Goal: Task Accomplishment & Management: Use online tool/utility

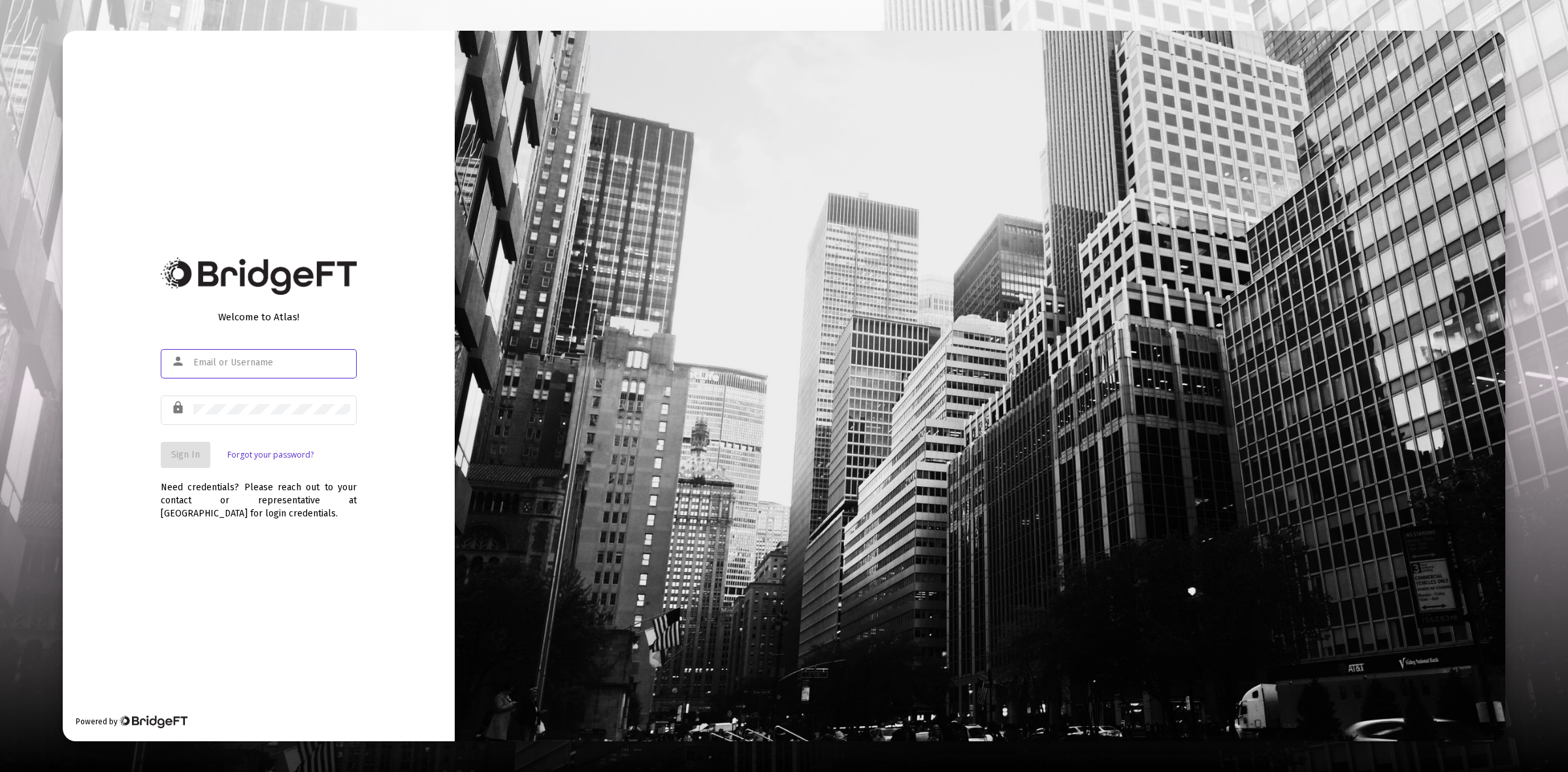
type input "[PERSON_NAME][EMAIL_ADDRESS][DOMAIN_NAME]"
drag, startPoint x: 170, startPoint y: 459, endPoint x: 178, endPoint y: 443, distance: 17.9
click at [170, 458] on button "Sign In" at bounding box center [186, 454] width 50 height 26
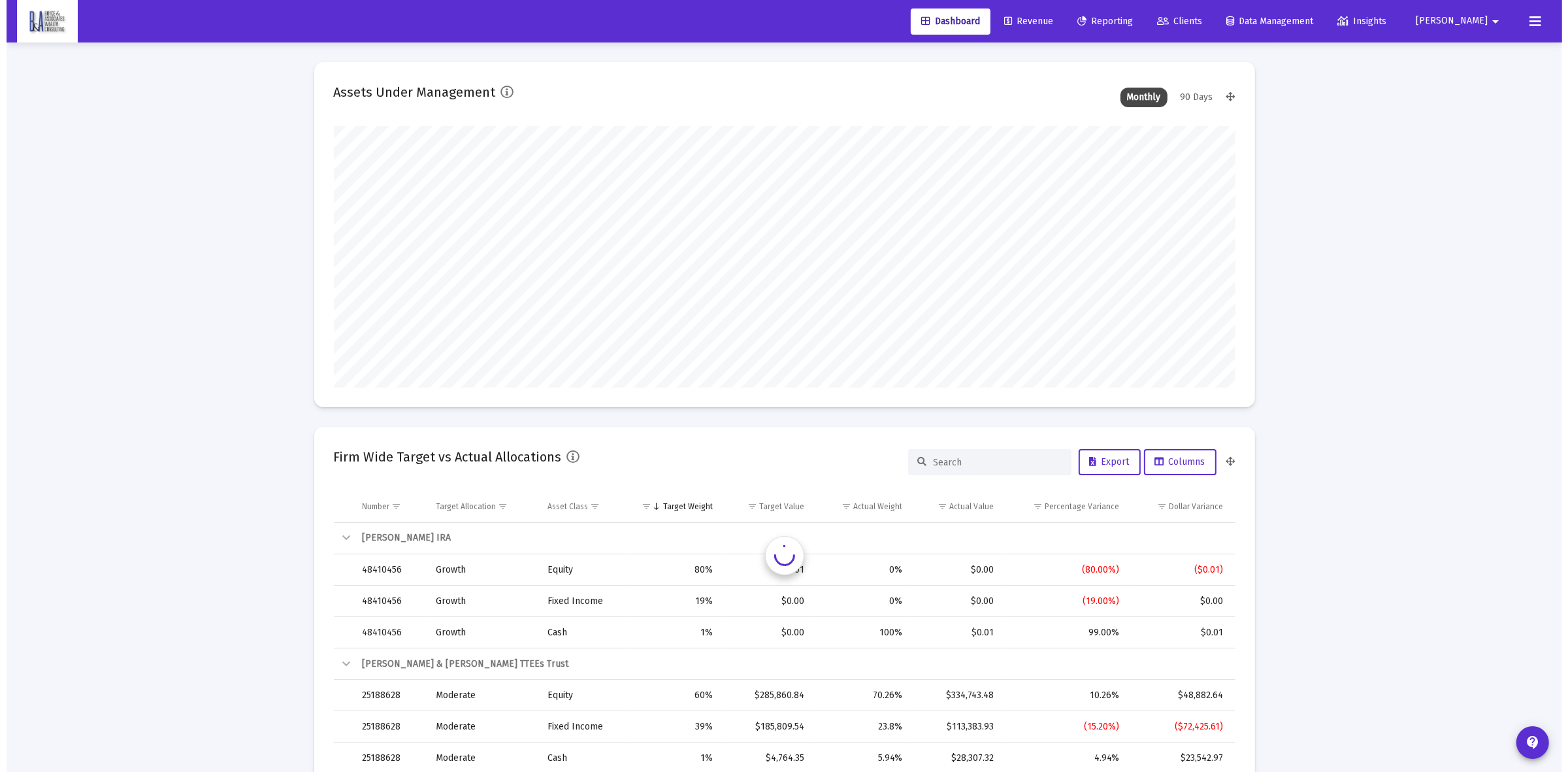
scroll to position [261, 486]
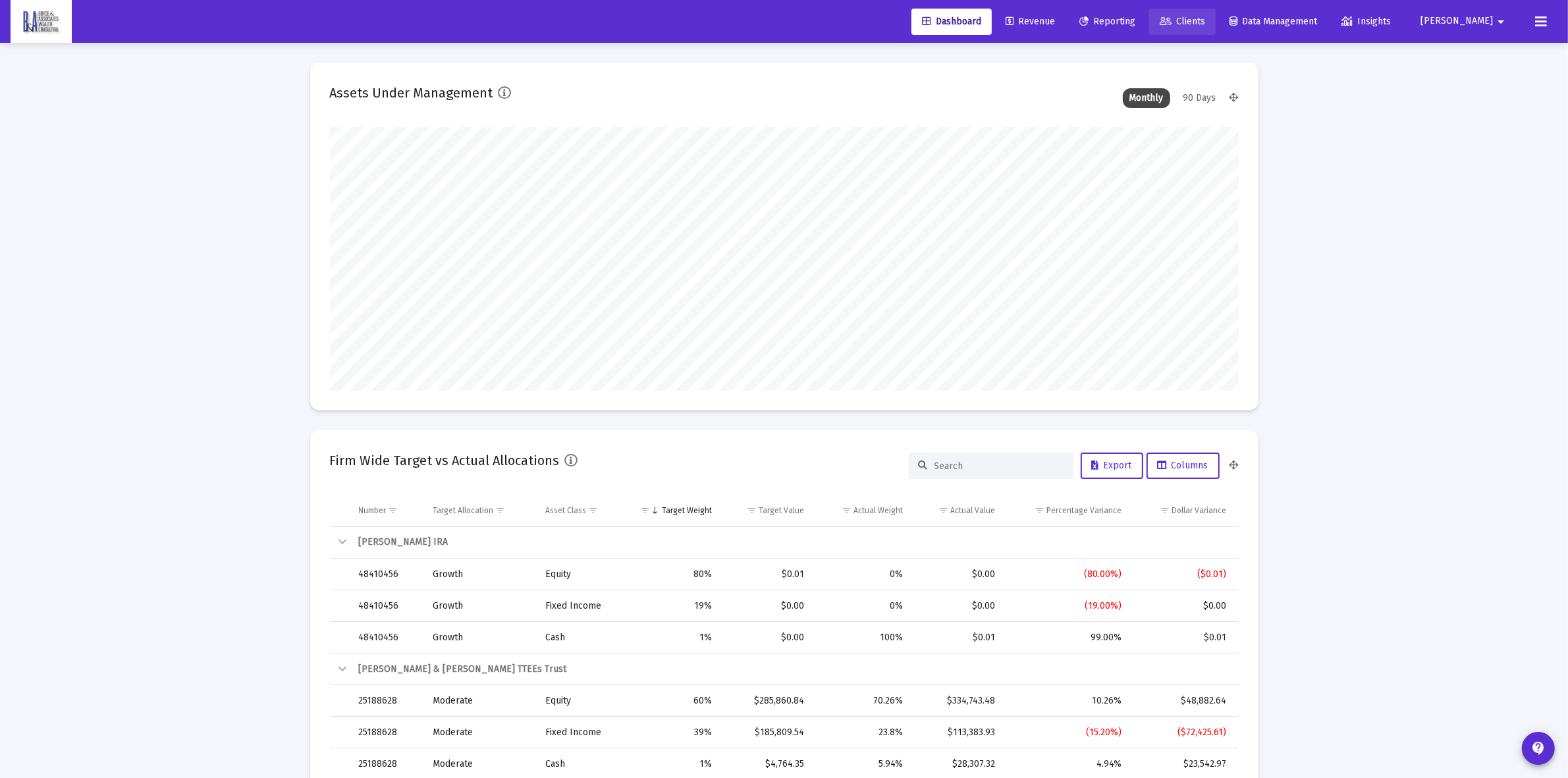
click at [1205, 22] on span "Clients" at bounding box center [1183, 21] width 46 height 11
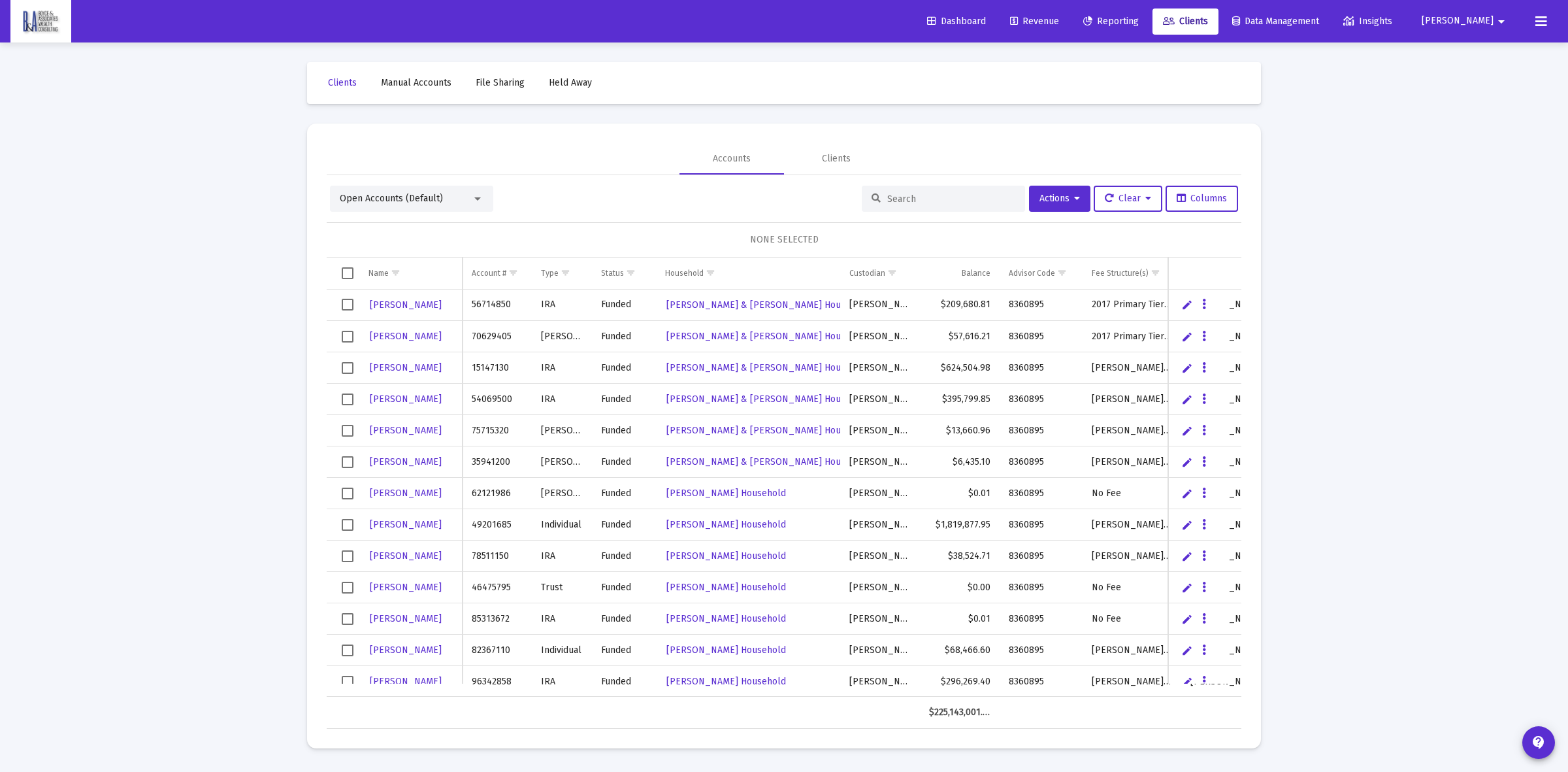
click at [915, 197] on input at bounding box center [951, 199] width 128 height 11
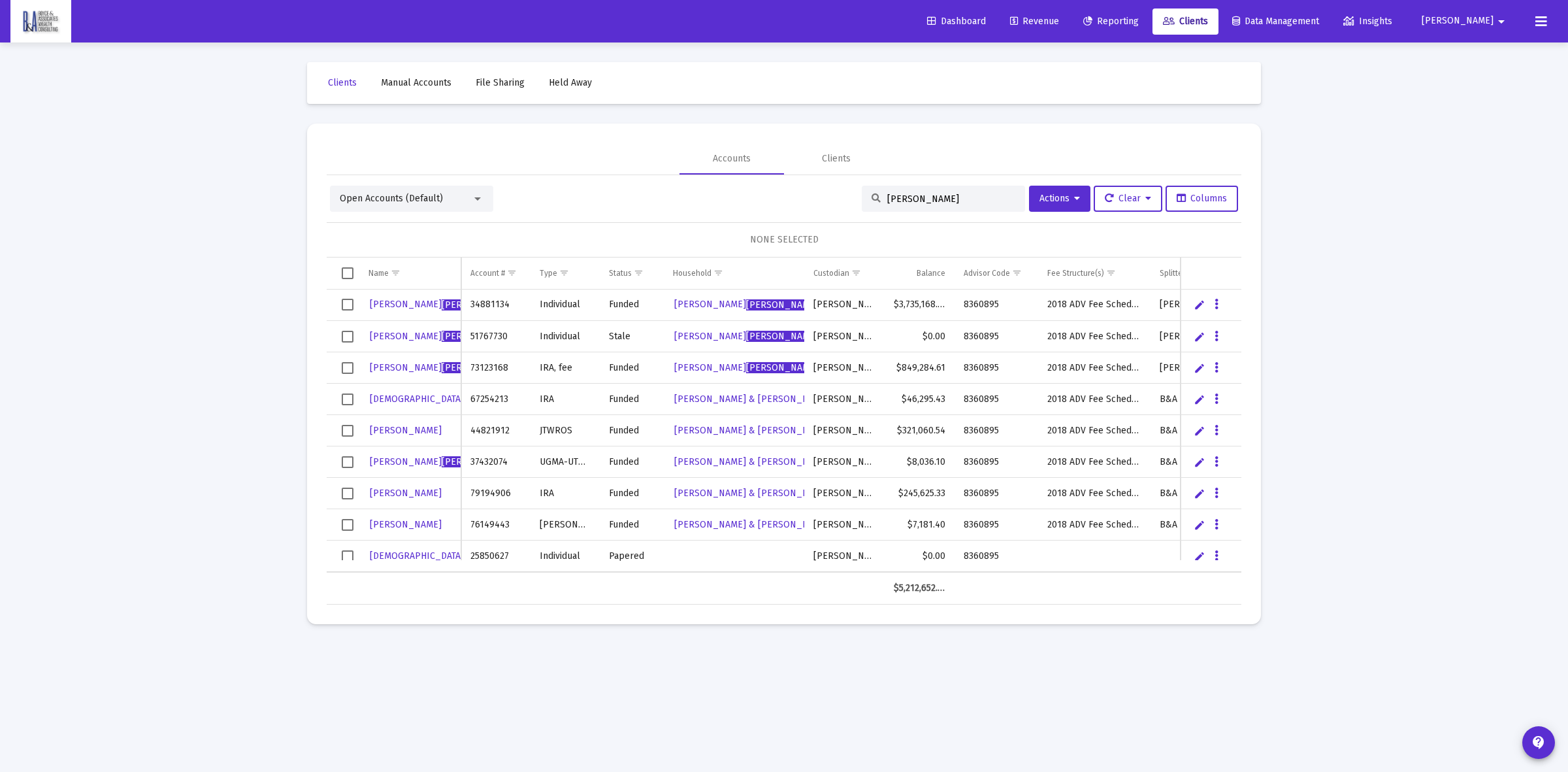
type input "[PERSON_NAME]"
click at [1221, 553] on button "Data grid" at bounding box center [1216, 555] width 12 height 12
click at [1276, 645] on button "Map to Household" at bounding box center [1269, 645] width 117 height 31
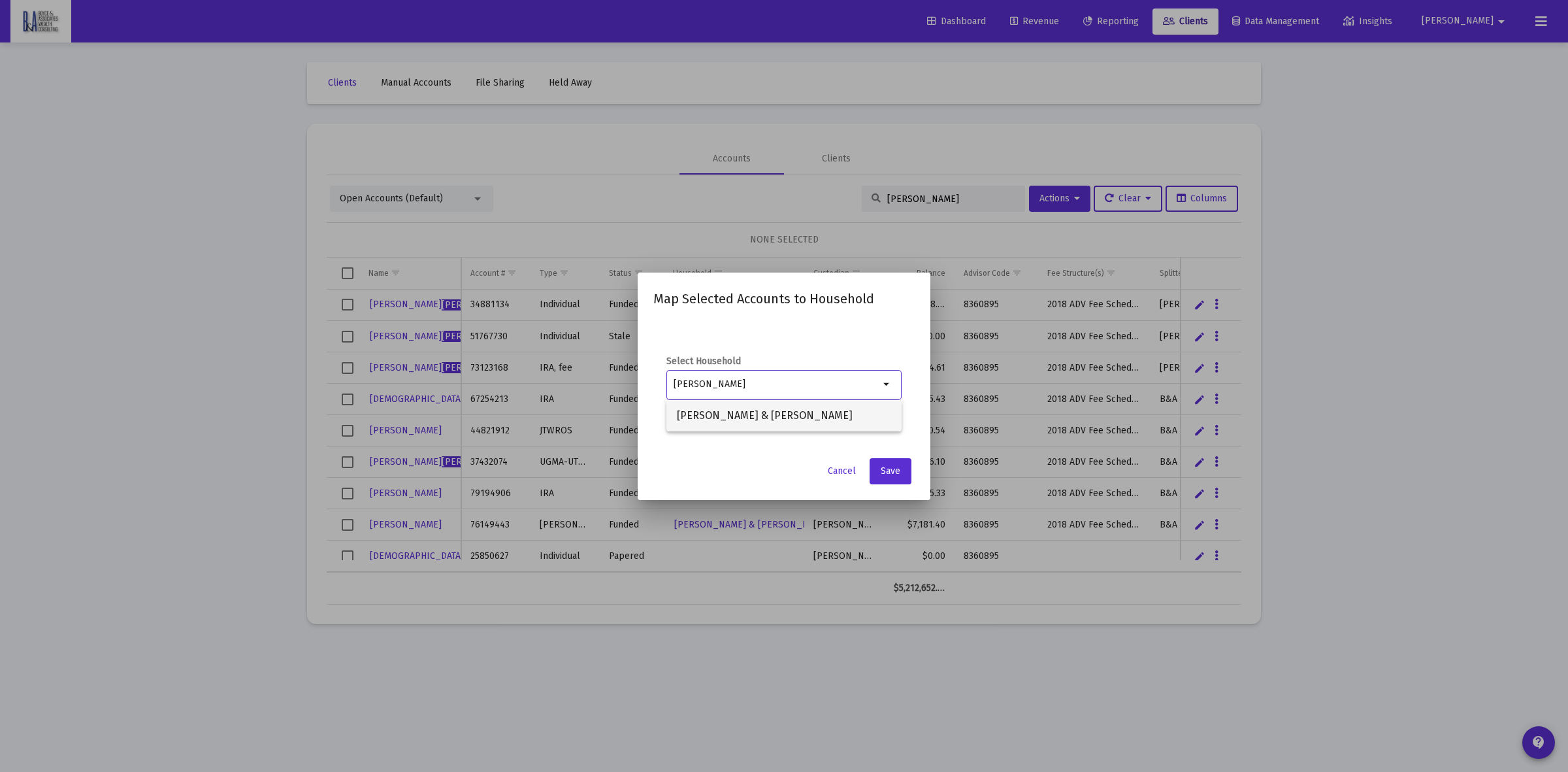
click at [723, 410] on span "[PERSON_NAME] & [PERSON_NAME]" at bounding box center [784, 415] width 214 height 31
type input "[PERSON_NAME] & [PERSON_NAME]"
drag, startPoint x: 879, startPoint y: 461, endPoint x: 964, endPoint y: 543, distance: 118.1
click at [880, 461] on button "Save" at bounding box center [890, 471] width 42 height 26
